Goal: Transaction & Acquisition: Purchase product/service

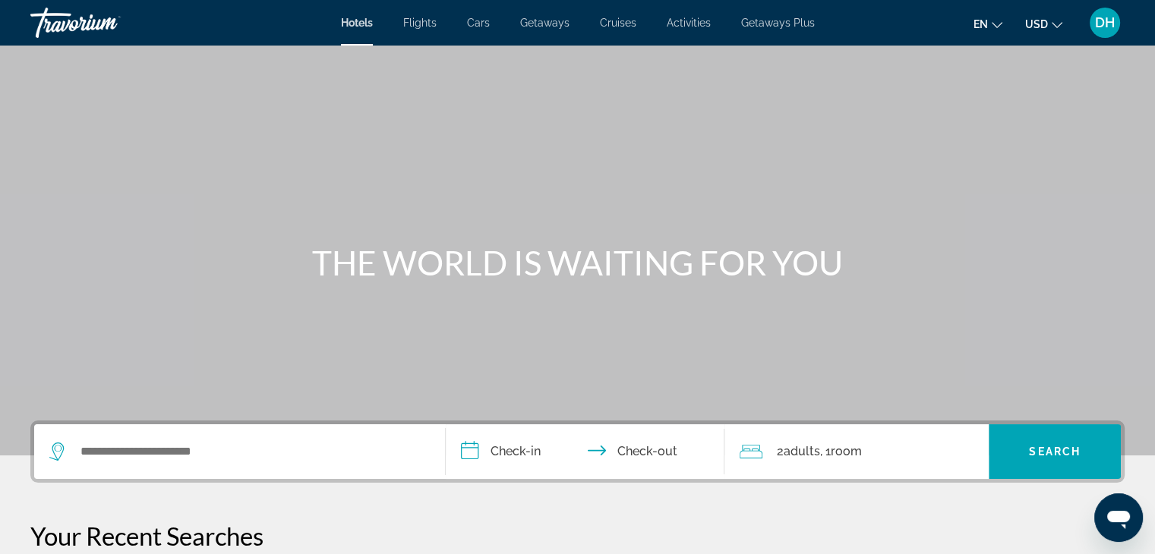
click at [1109, 23] on span "DH" at bounding box center [1105, 22] width 20 height 15
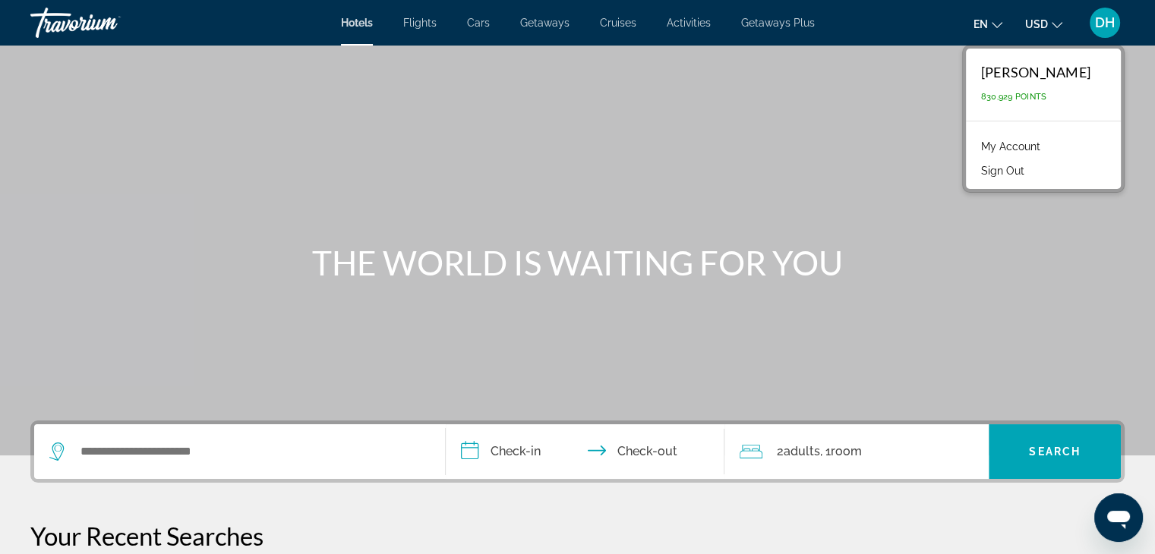
click at [1048, 146] on link "My Account" at bounding box center [1010, 147] width 74 height 20
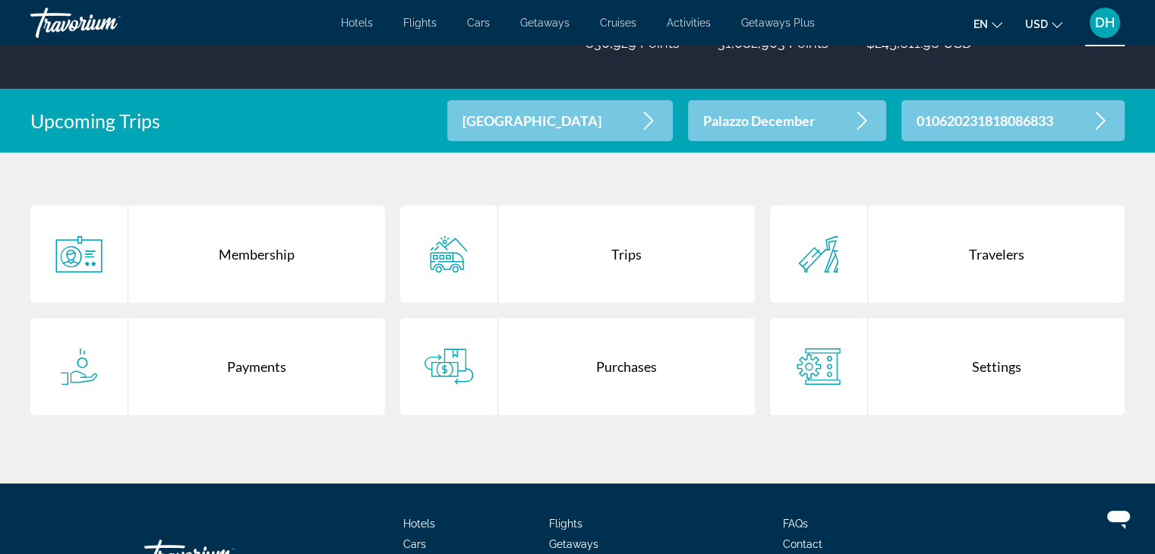
scroll to position [365, 0]
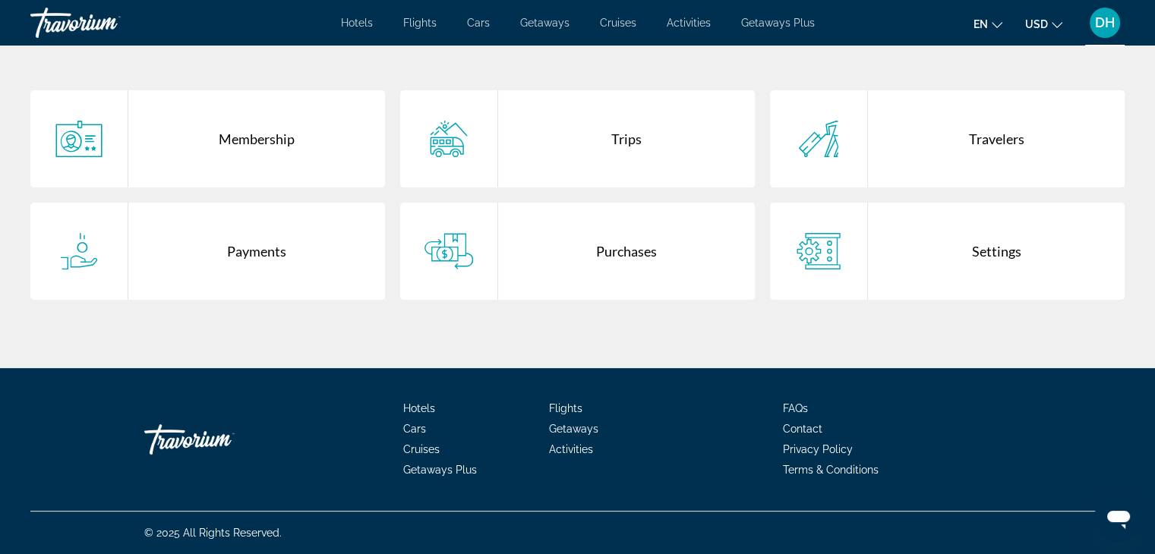
click at [564, 229] on div "Purchases" at bounding box center [626, 251] width 257 height 97
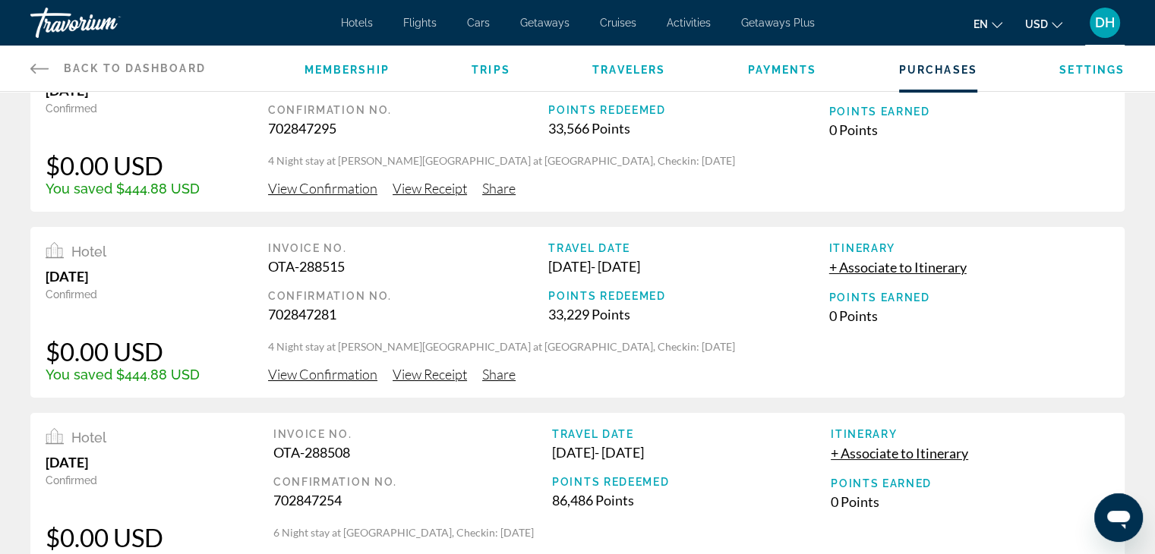
scroll to position [228, 0]
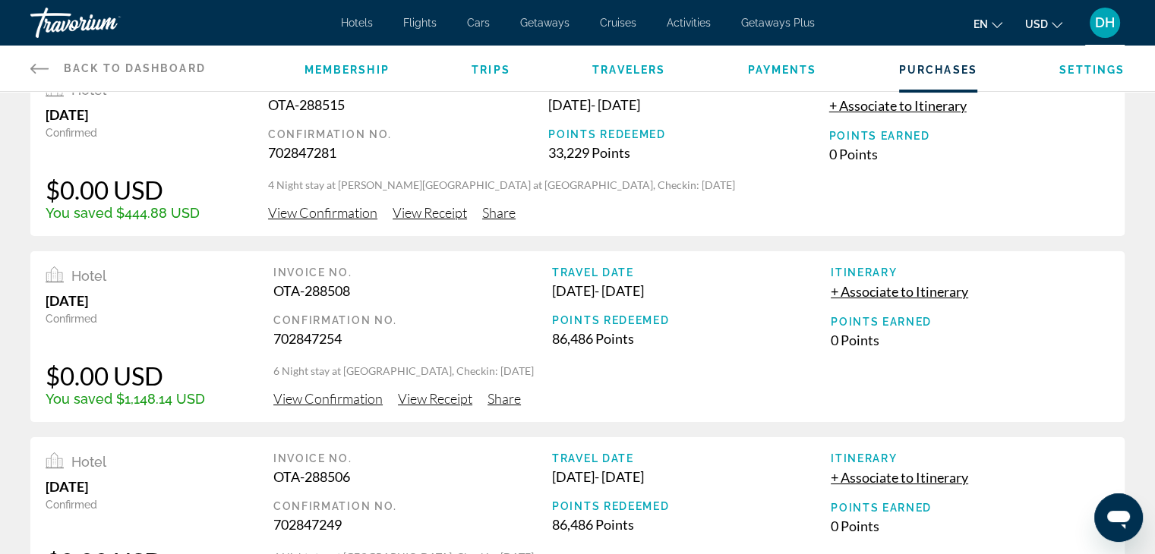
click at [338, 396] on span "View Confirmation" at bounding box center [327, 398] width 109 height 17
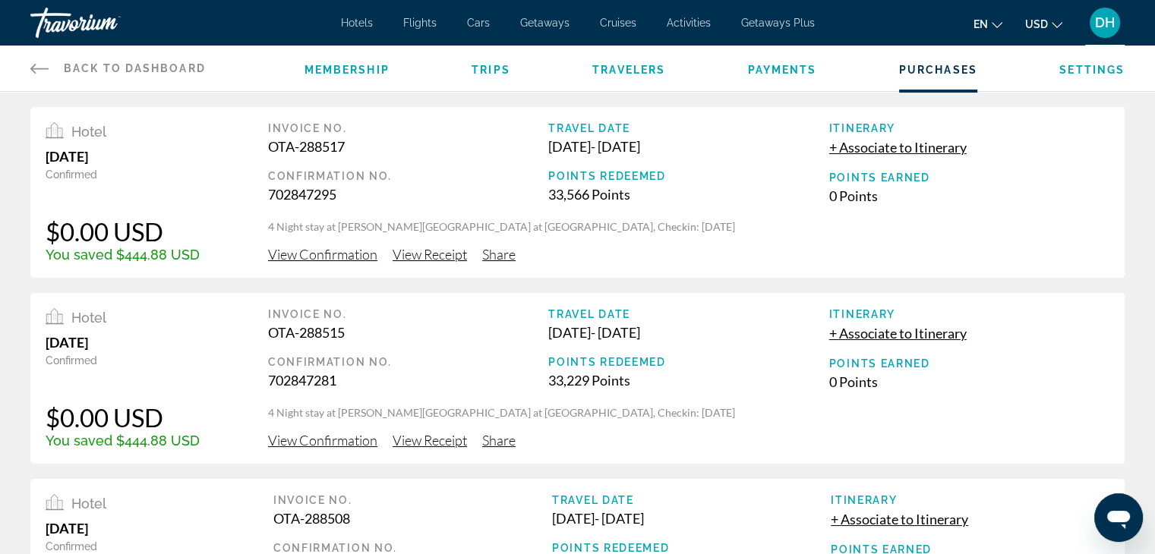
click at [345, 14] on div "Hotels Flights Cars Getaways Cruises Activities Getaways Plus Hotels Flights Ca…" at bounding box center [577, 22] width 1155 height 39
click at [354, 20] on span "Hotels" at bounding box center [357, 23] width 32 height 12
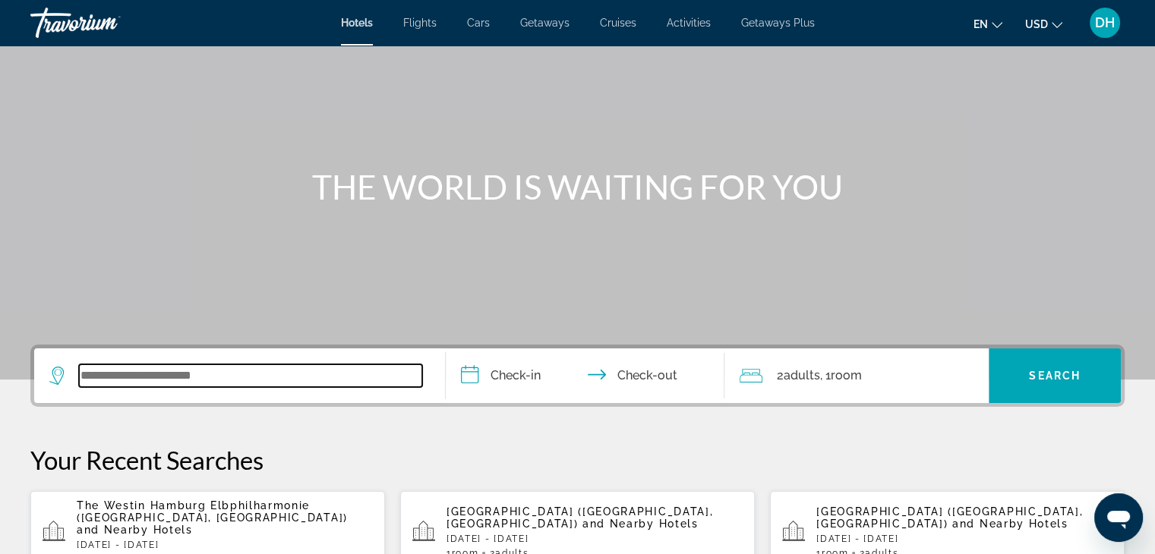
click at [187, 383] on input "Search widget" at bounding box center [250, 375] width 343 height 23
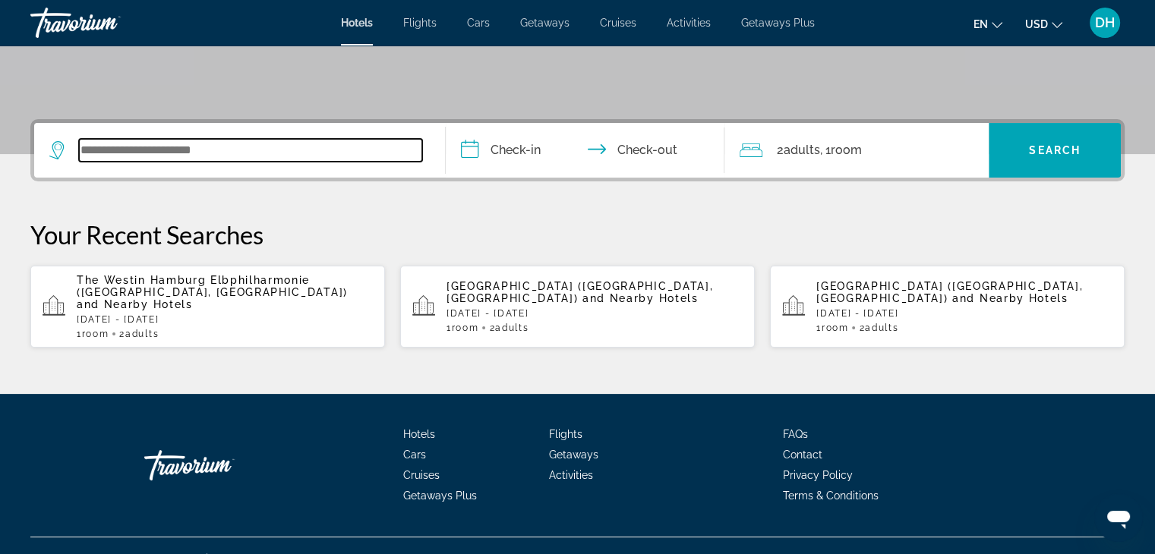
scroll to position [314, 0]
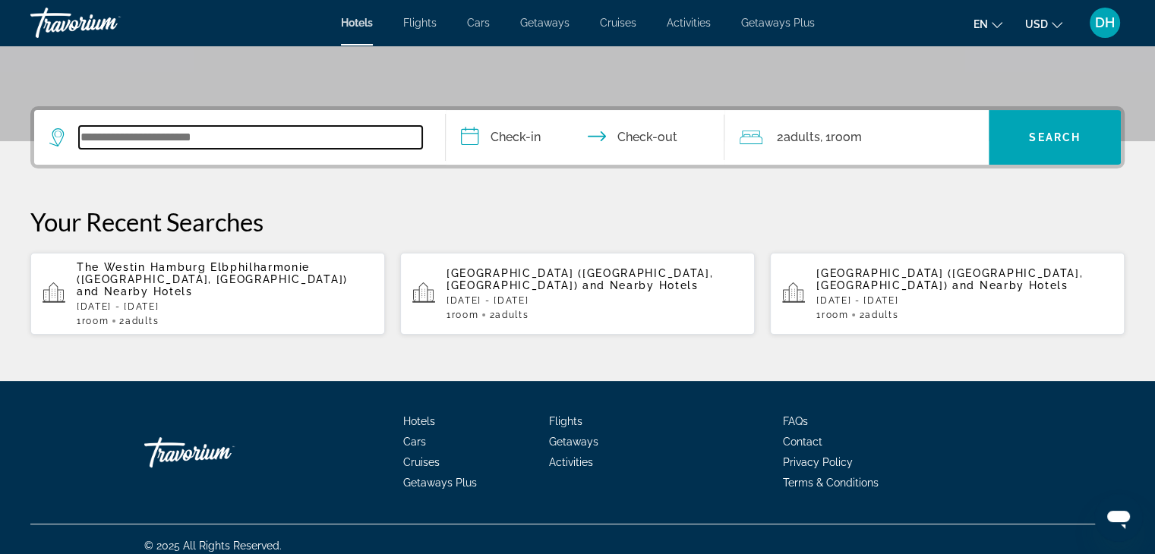
click at [261, 128] on input "Search widget" at bounding box center [250, 137] width 343 height 23
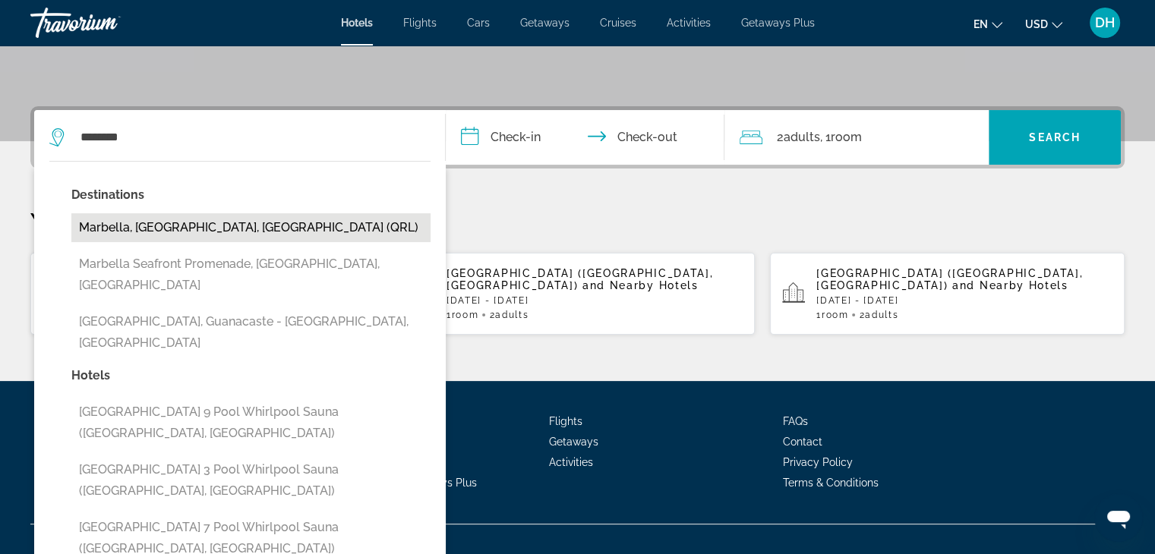
click at [225, 226] on button "Marbella, [GEOGRAPHIC_DATA], [GEOGRAPHIC_DATA] (QRL)" at bounding box center [250, 227] width 359 height 29
type input "**********"
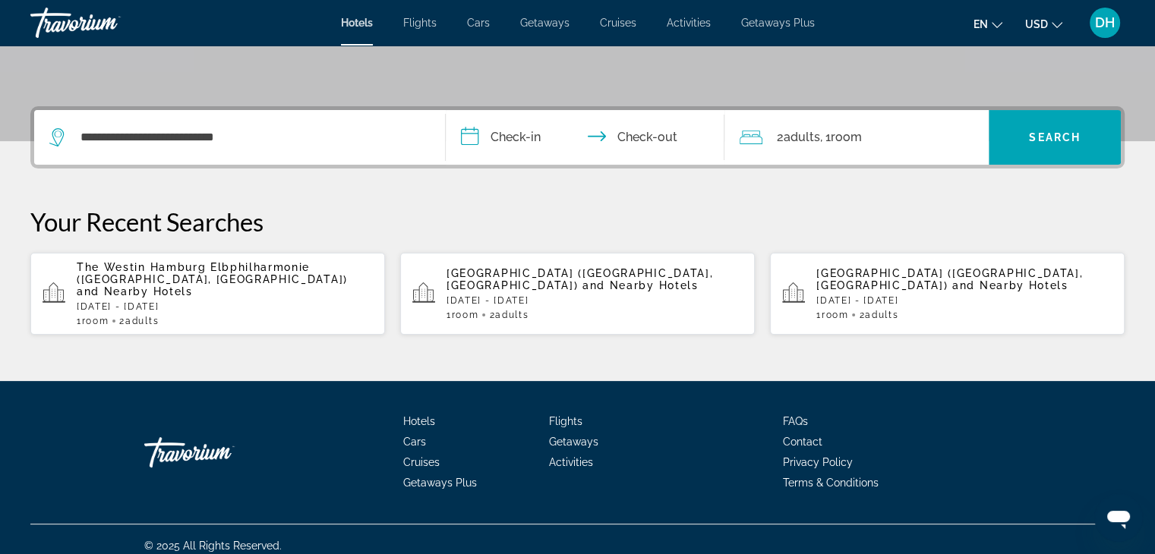
click at [502, 135] on input "**********" at bounding box center [588, 139] width 285 height 59
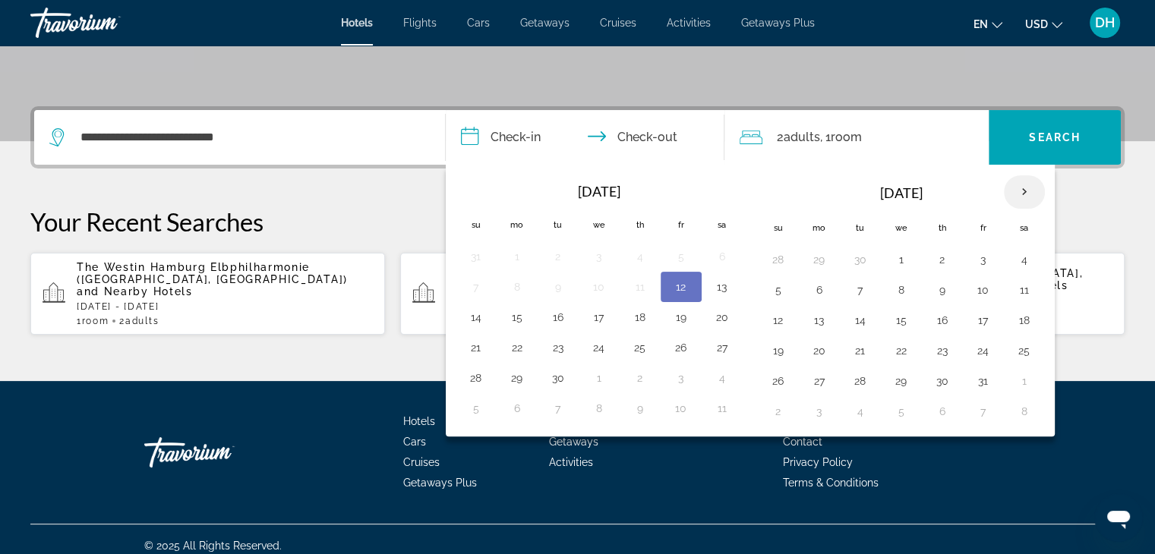
click at [1008, 185] on th "Next month" at bounding box center [1024, 191] width 41 height 33
click at [807, 263] on button "1" at bounding box center [819, 259] width 24 height 21
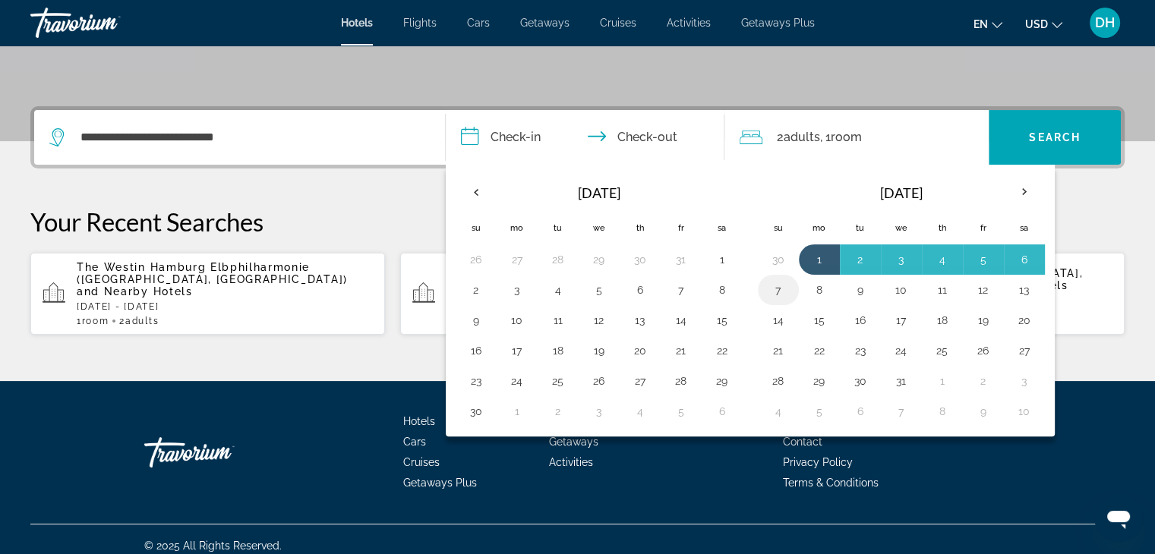
click at [781, 282] on button "7" at bounding box center [778, 289] width 24 height 21
type input "**********"
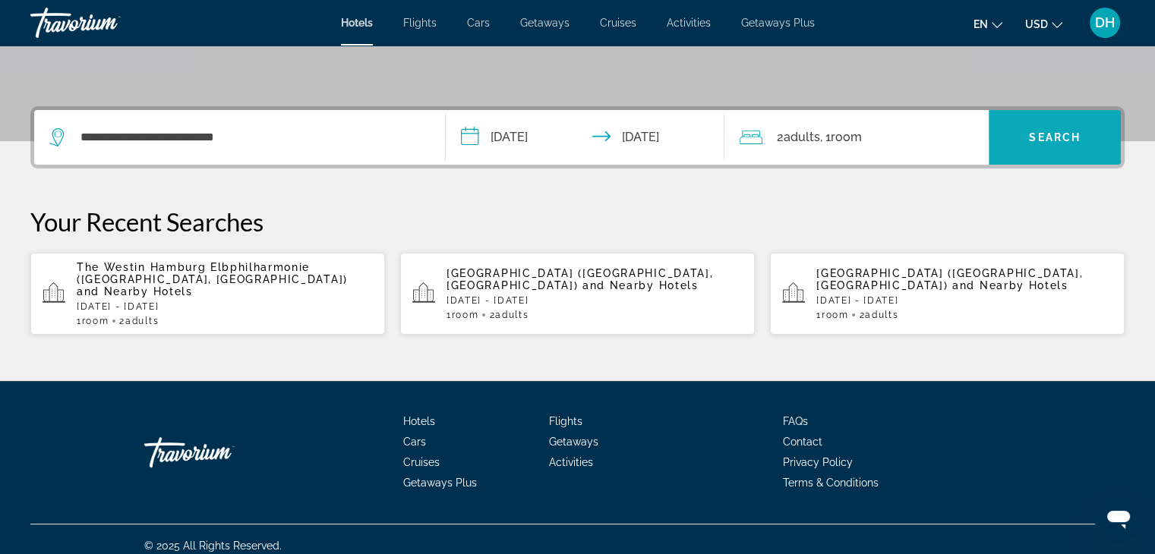
click at [1040, 128] on span "Search widget" at bounding box center [1055, 137] width 132 height 36
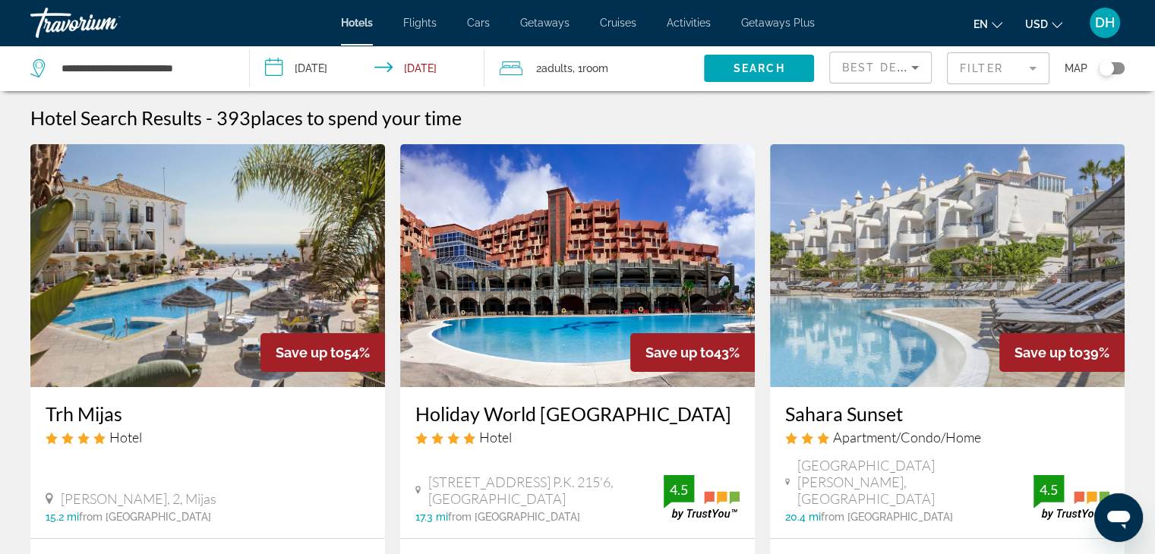
click at [1001, 64] on mat-form-field "Filter" at bounding box center [998, 68] width 103 height 32
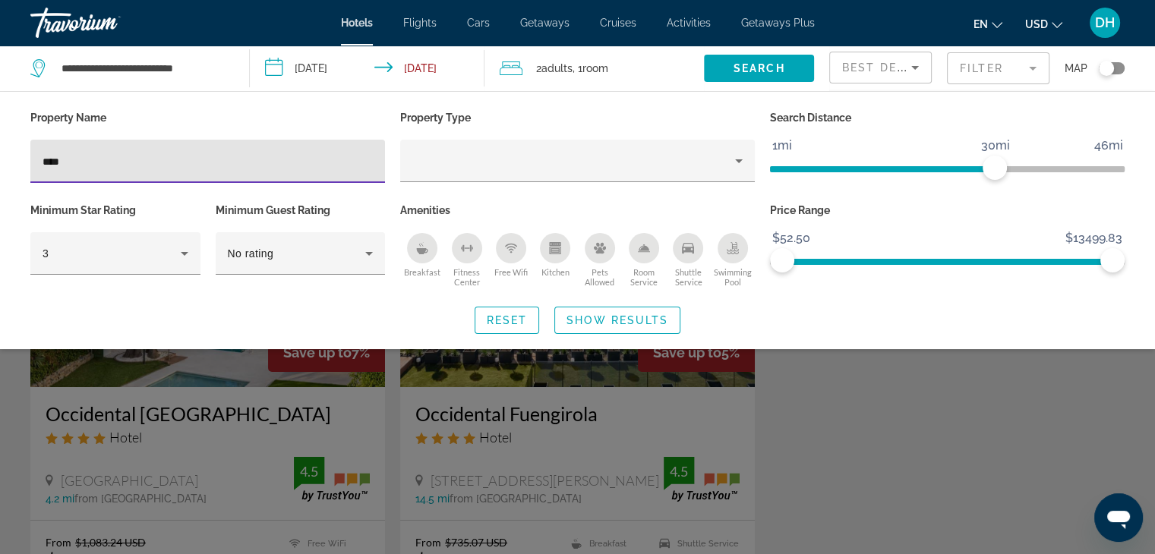
type input "****"
click at [234, 396] on div "Search widget" at bounding box center [577, 391] width 1155 height 326
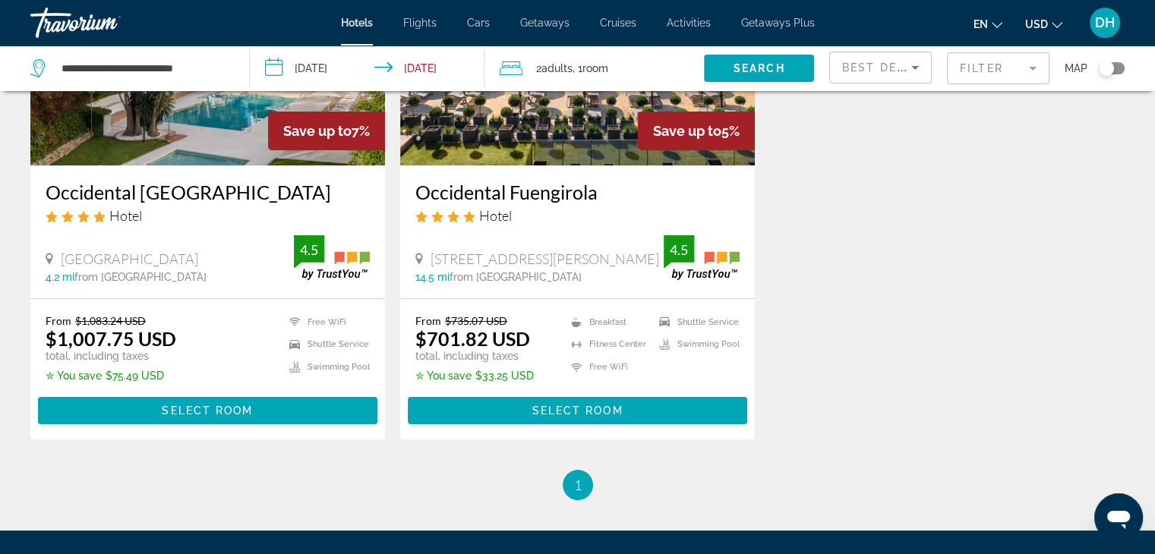
scroll to position [228, 0]
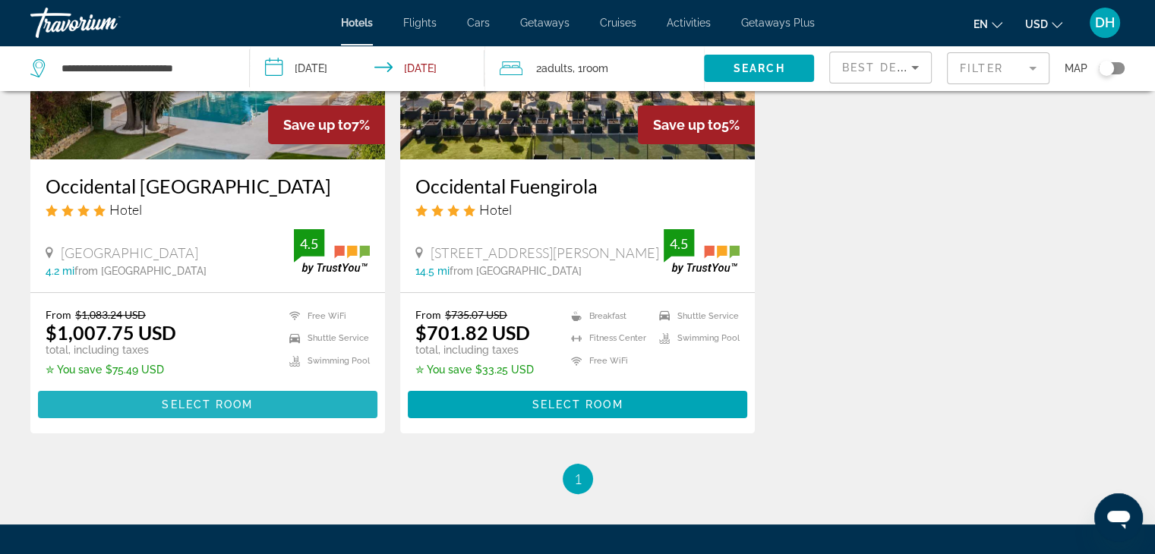
click at [191, 402] on span "Select Room" at bounding box center [207, 405] width 91 height 12
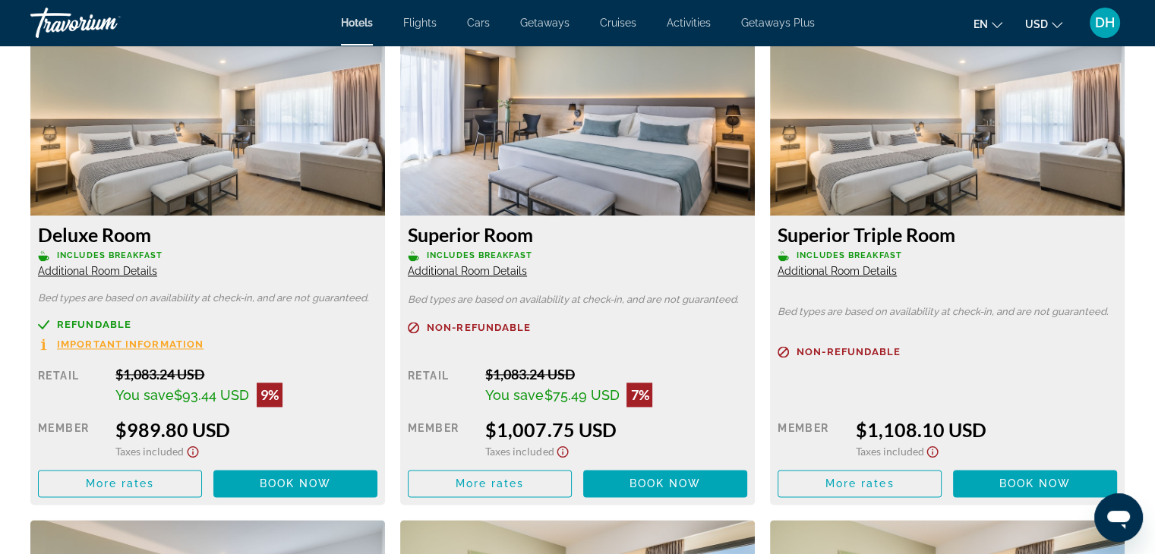
scroll to position [2052, 0]
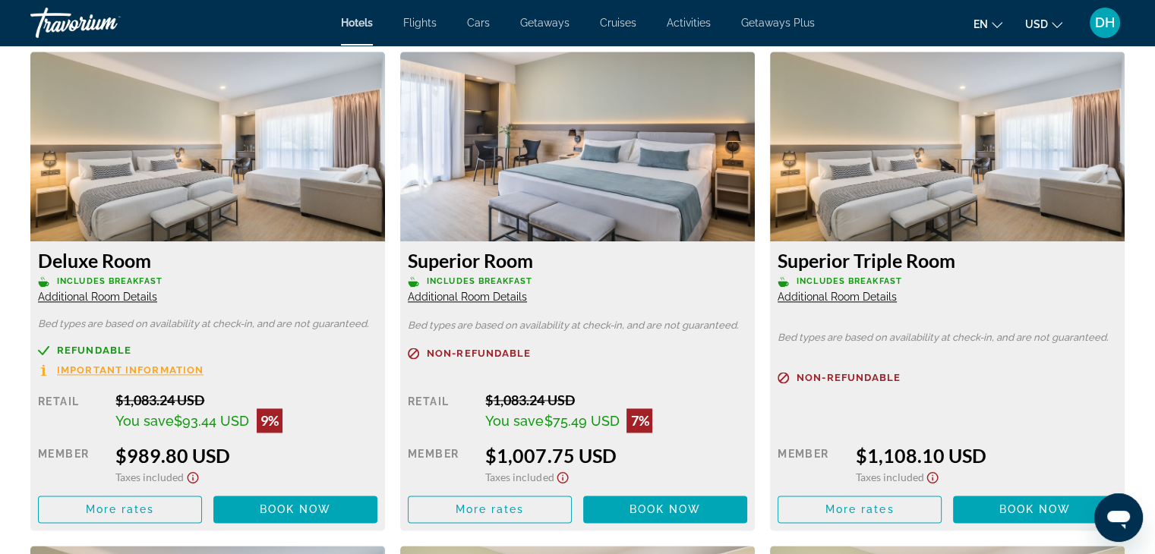
click at [509, 349] on span "Non-refundable" at bounding box center [479, 354] width 104 height 10
drag, startPoint x: 529, startPoint y: 339, endPoint x: 436, endPoint y: 341, distance: 93.4
click at [434, 349] on span "Non-refundable" at bounding box center [479, 354] width 104 height 10
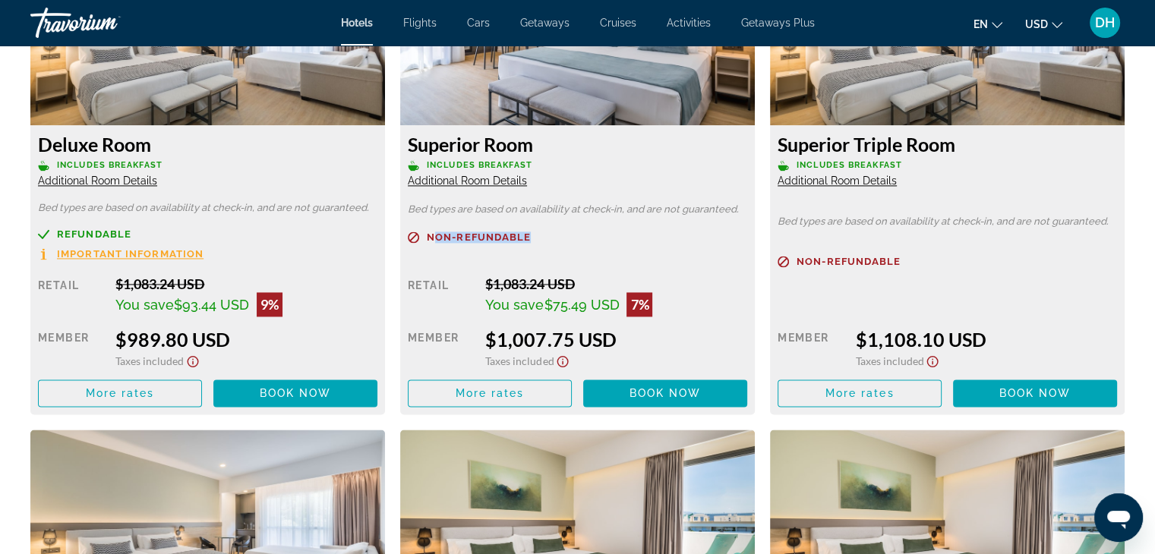
scroll to position [2280, 0]
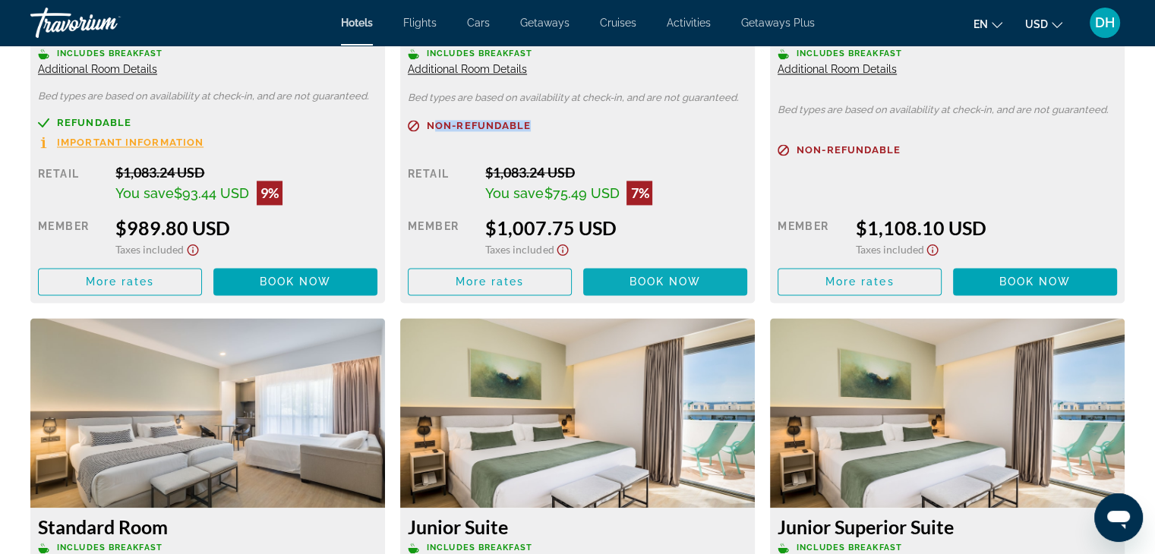
click at [651, 263] on span "Main content" at bounding box center [665, 281] width 164 height 36
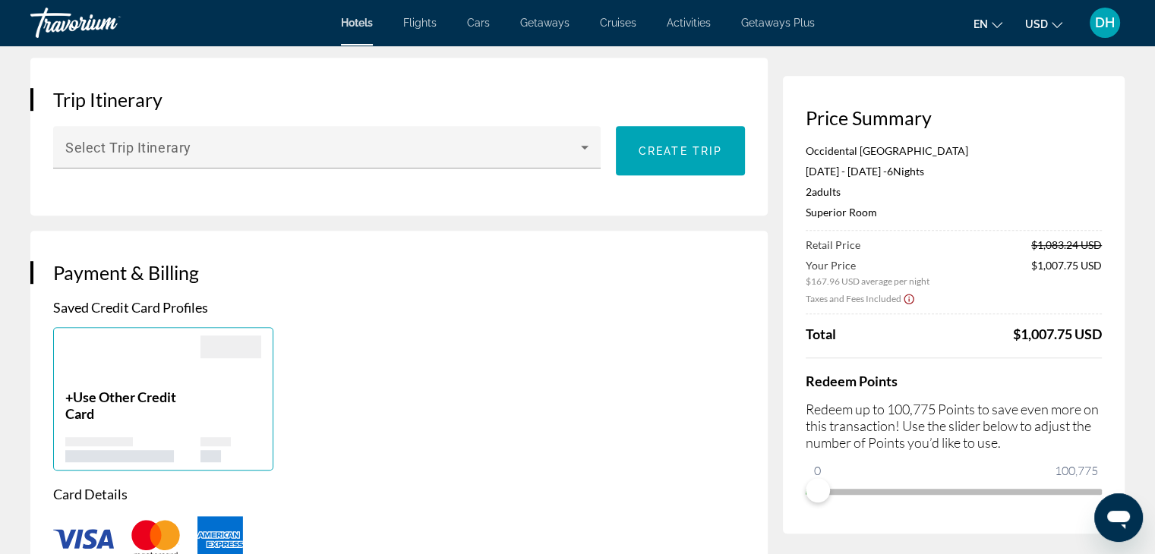
scroll to position [911, 0]
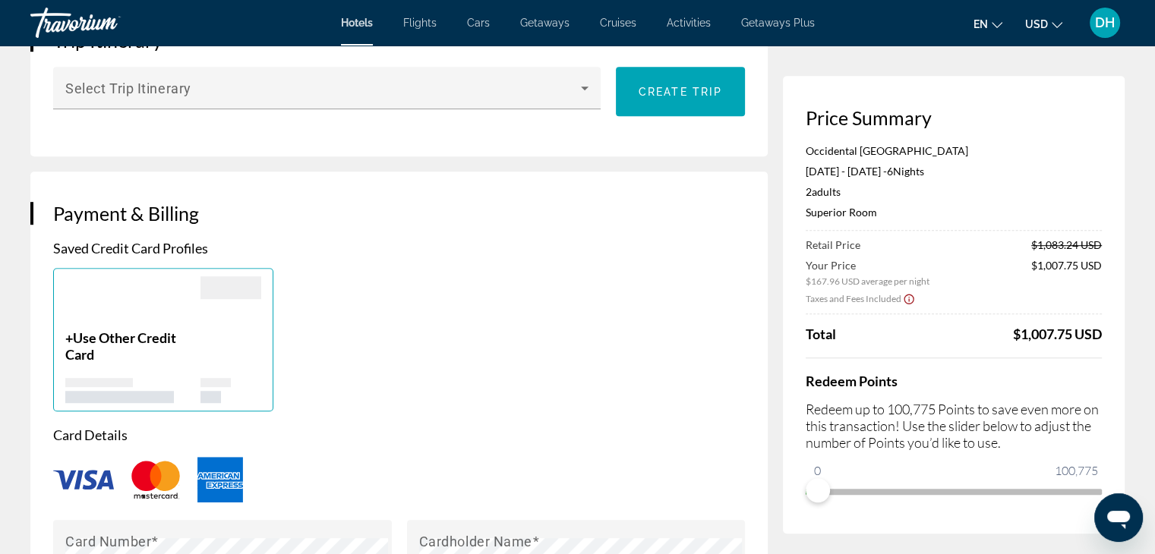
click at [1096, 25] on span "DH" at bounding box center [1105, 22] width 20 height 15
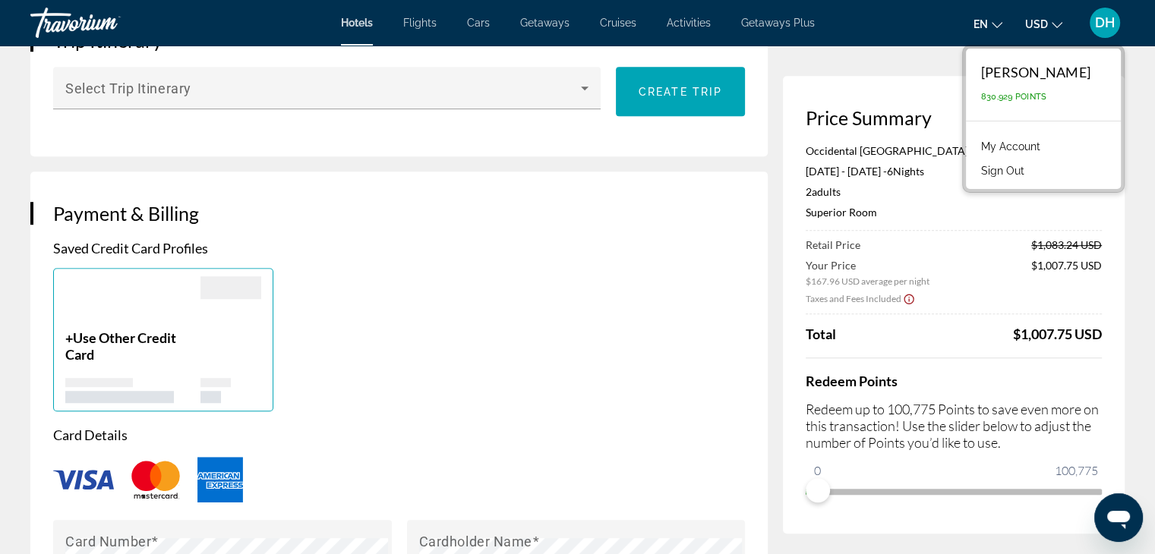
click at [1048, 141] on link "My Account" at bounding box center [1010, 147] width 74 height 20
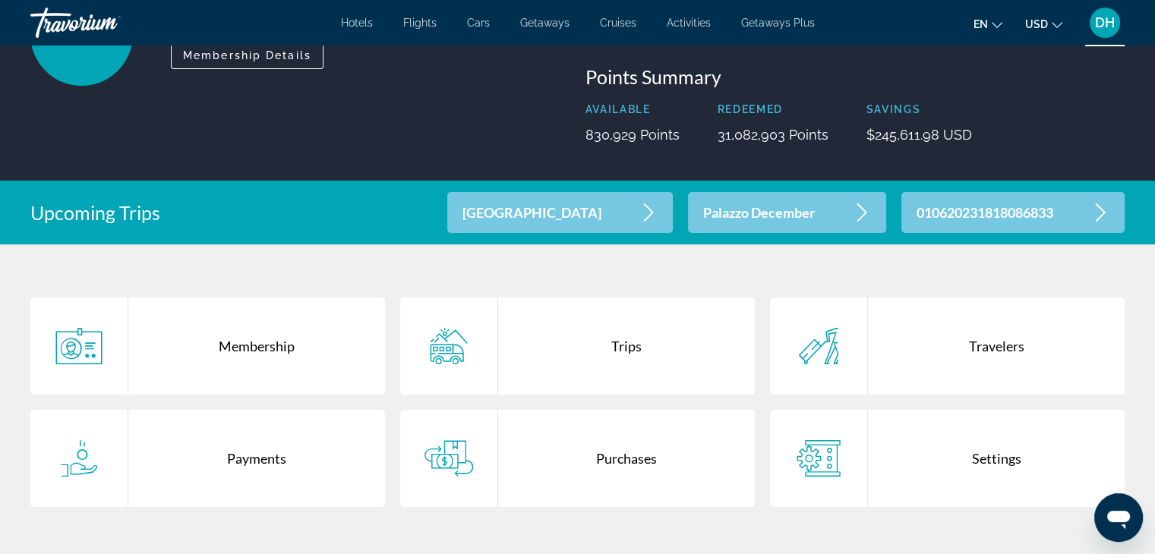
scroll to position [137, 0]
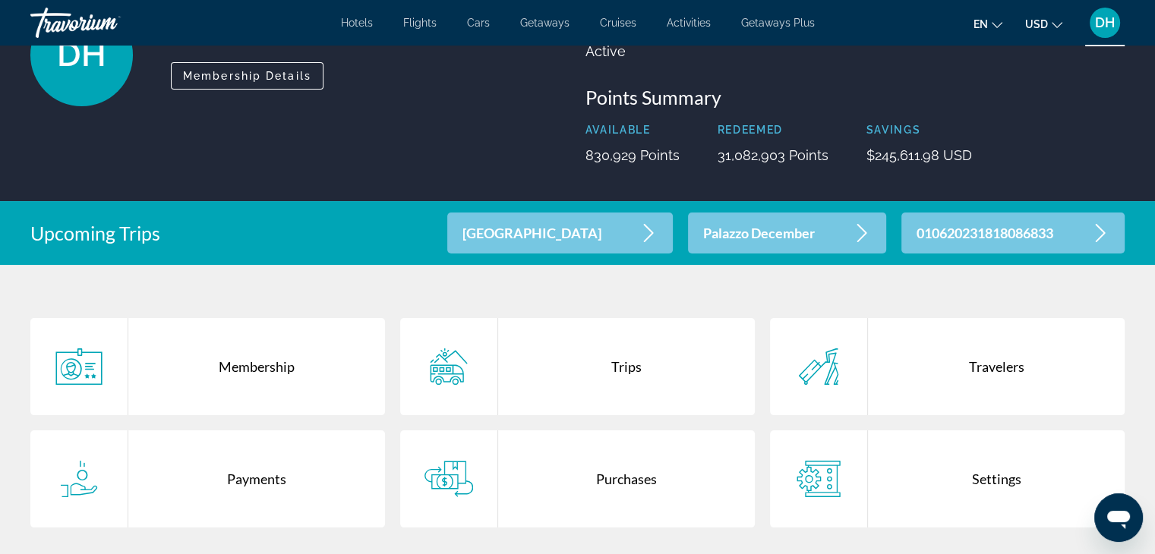
click at [589, 481] on div "Purchases" at bounding box center [626, 479] width 257 height 97
